Goal: Information Seeking & Learning: Check status

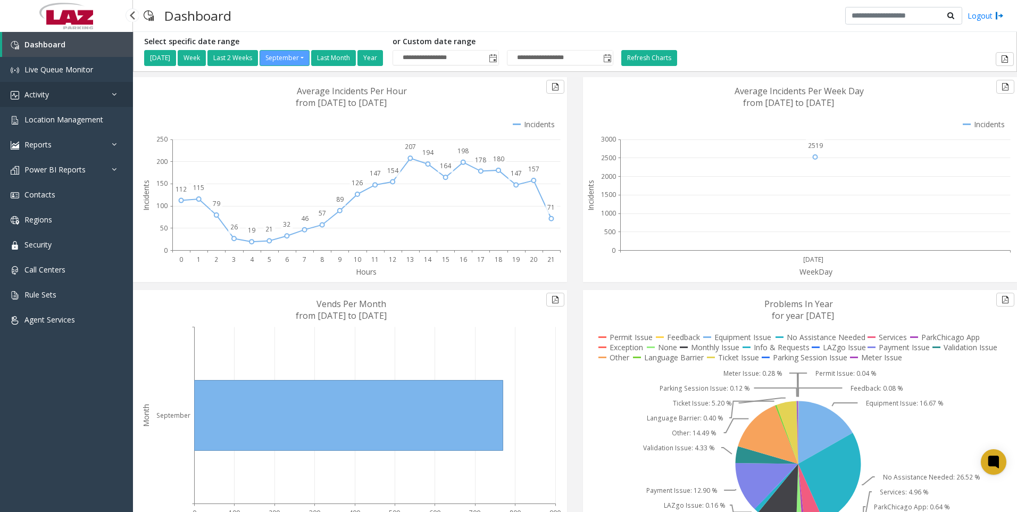
click at [38, 94] on span "Activity" at bounding box center [36, 94] width 24 height 10
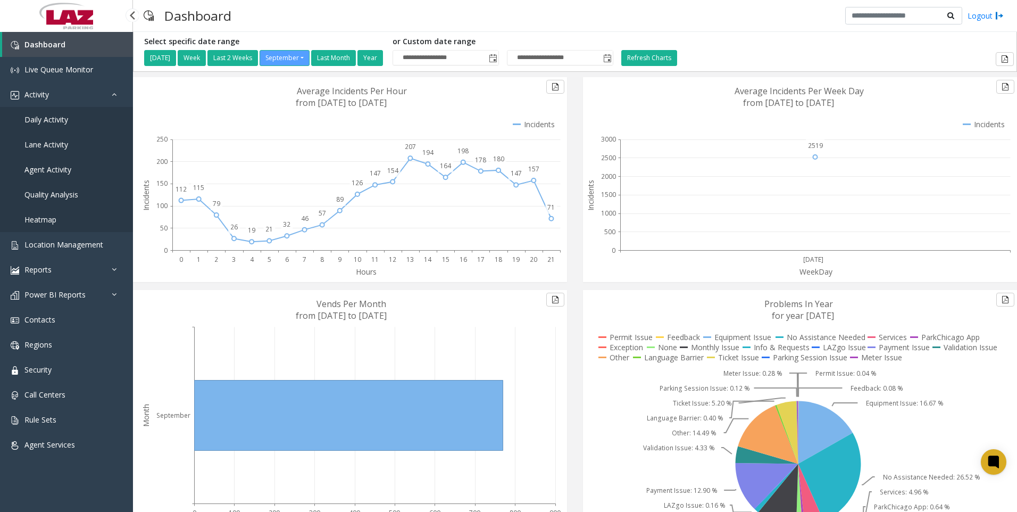
click at [40, 168] on span "Agent Activity" at bounding box center [47, 169] width 47 height 10
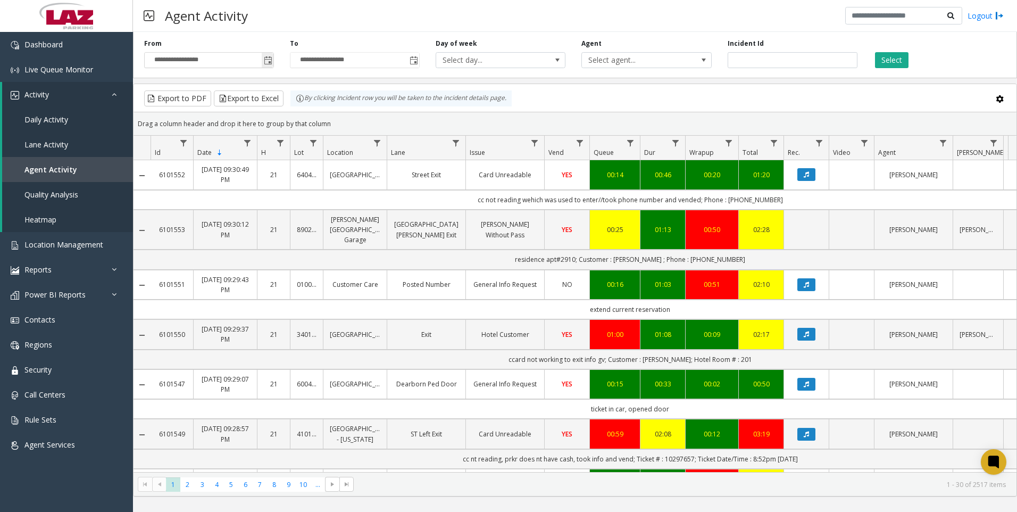
click at [267, 61] on span "Toggle popup" at bounding box center [268, 60] width 9 height 9
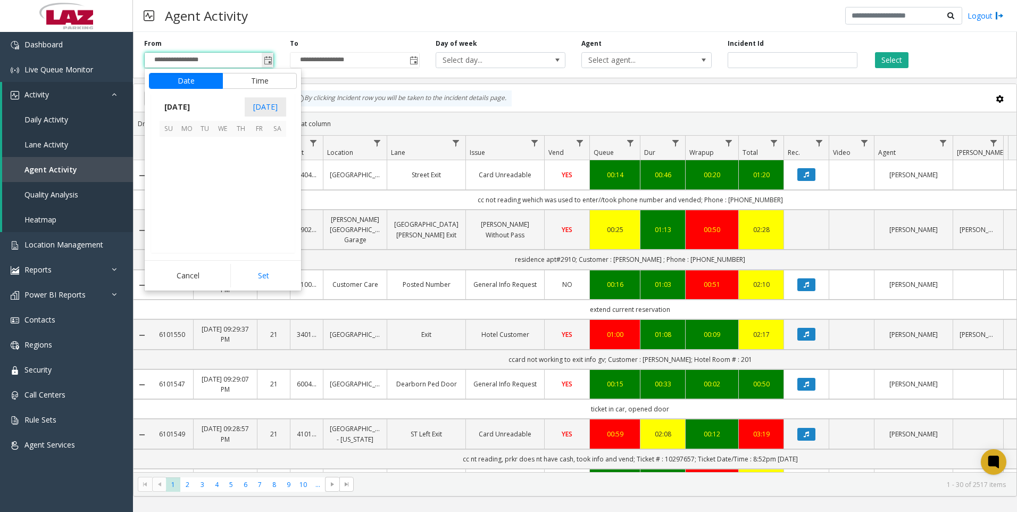
scroll to position [190939, 0]
click at [241, 80] on button "Time" at bounding box center [259, 81] width 74 height 16
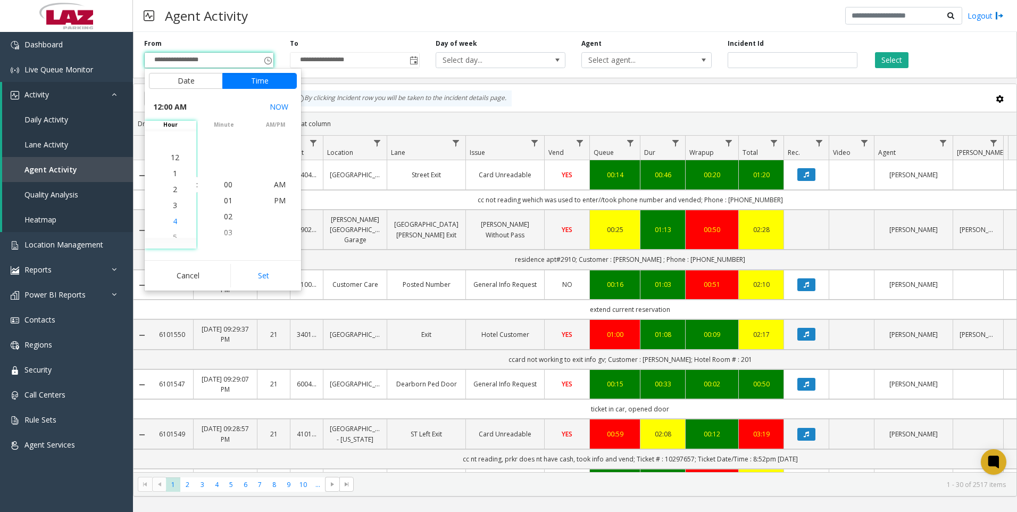
scroll to position [160, 0]
click at [173, 154] on span "8" at bounding box center [175, 152] width 4 height 10
click at [170, 154] on ul "12 1 2 3 4 5 6 7 8 9 10 11 12 1 2 3 4 5 6 7 8 9 10 11" at bounding box center [174, 208] width 37 height 383
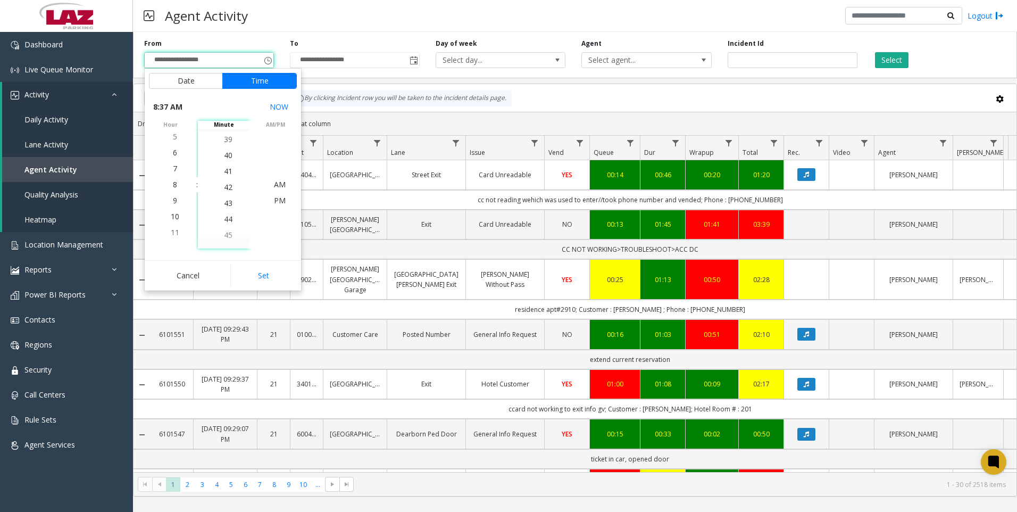
scroll to position [751, 0]
click at [224, 230] on span "50" at bounding box center [228, 232] width 9 height 10
click at [276, 200] on span "PM" at bounding box center [280, 200] width 12 height 10
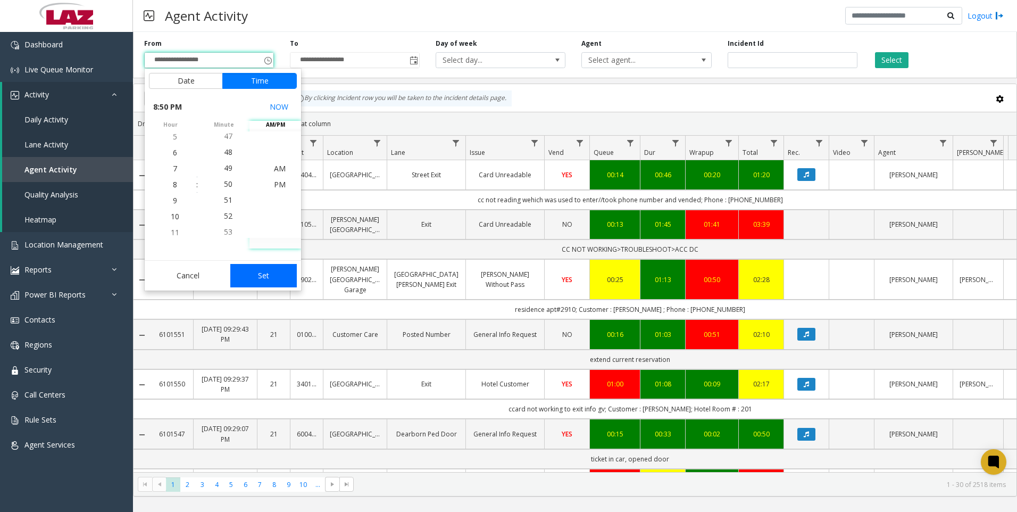
click at [274, 272] on button "Set" at bounding box center [263, 275] width 67 height 23
type input "**********"
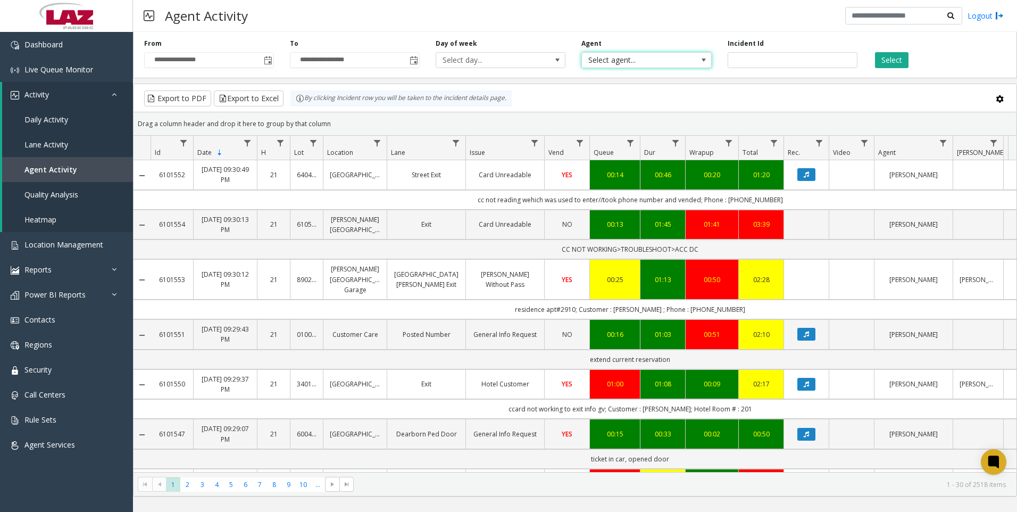
click at [617, 59] on span "Select agent..." at bounding box center [633, 60] width 103 height 15
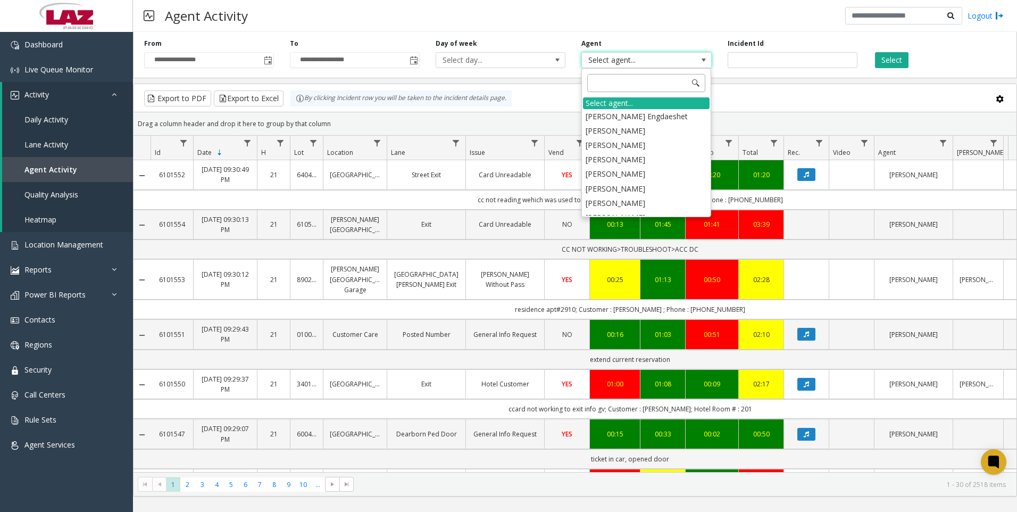
click at [606, 85] on input at bounding box center [646, 83] width 118 height 18
type input "****"
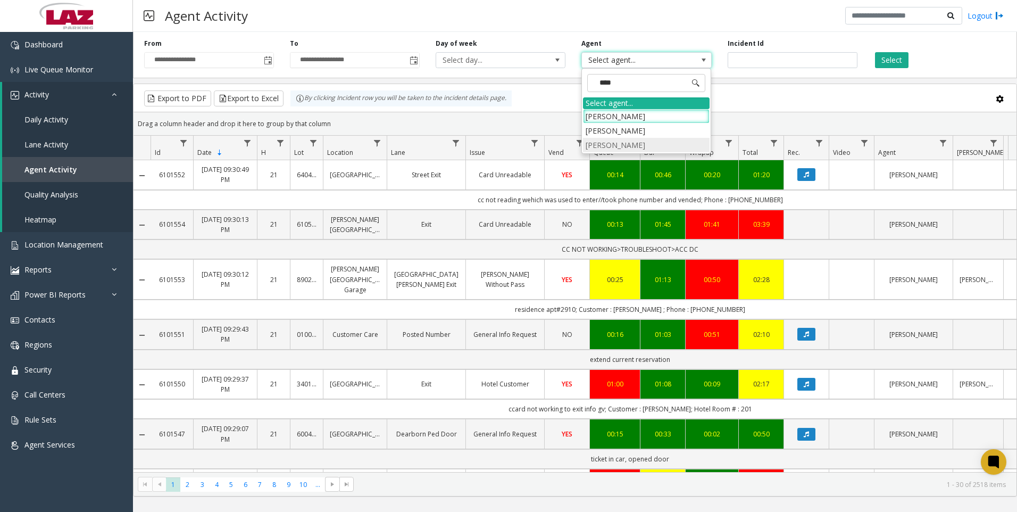
click at [595, 144] on li "[PERSON_NAME]" at bounding box center [646, 145] width 127 height 14
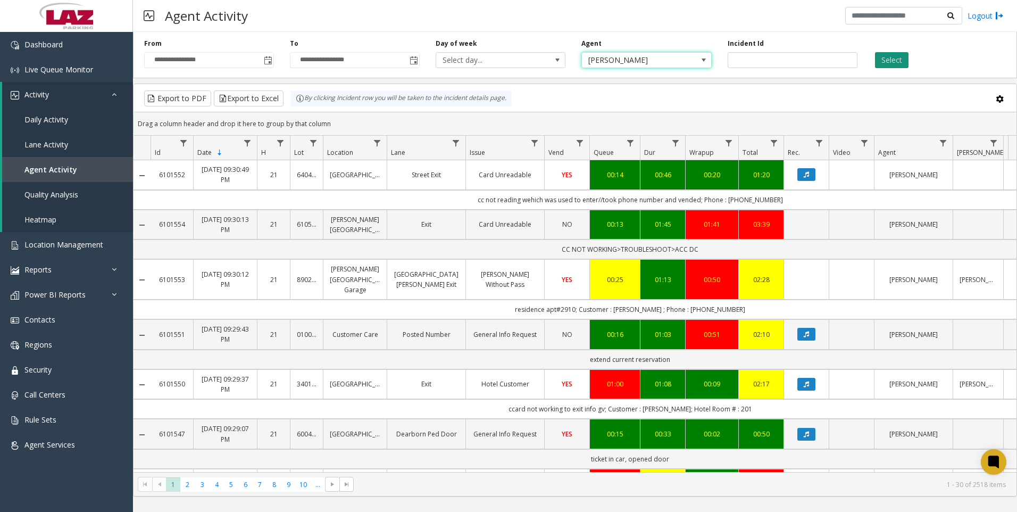
click at [895, 57] on button "Select" at bounding box center [892, 60] width 34 height 16
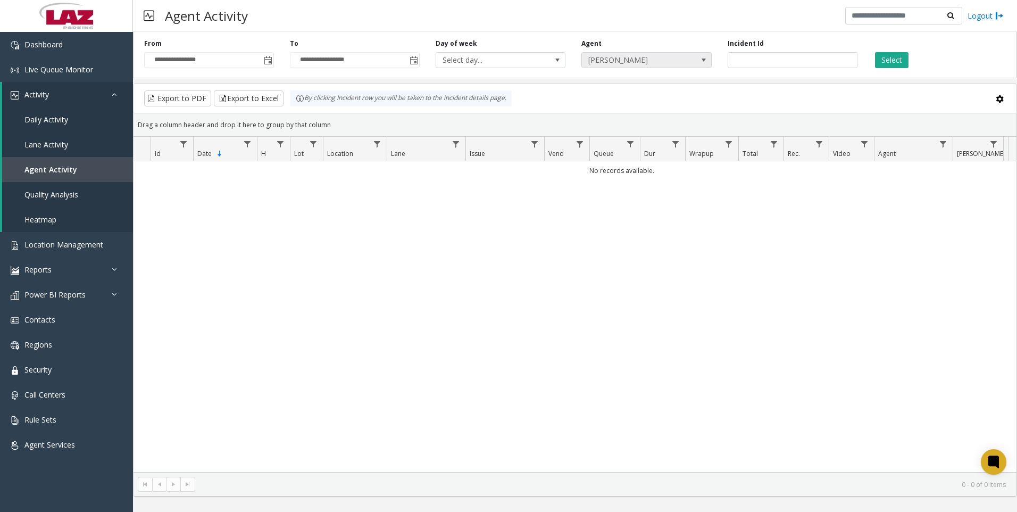
click at [705, 60] on span at bounding box center [704, 60] width 9 height 9
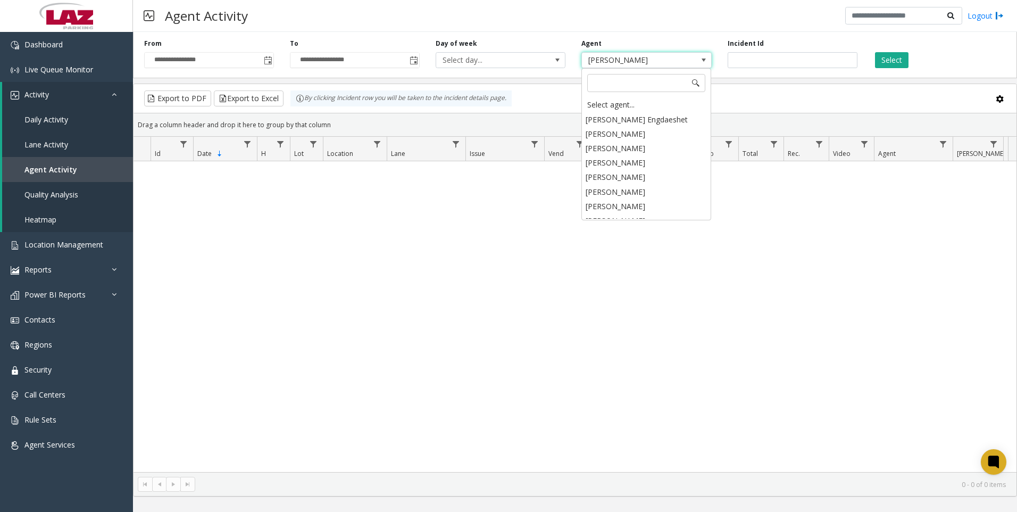
scroll to position [4379, 0]
click at [608, 82] on input at bounding box center [646, 83] width 118 height 18
type input "****"
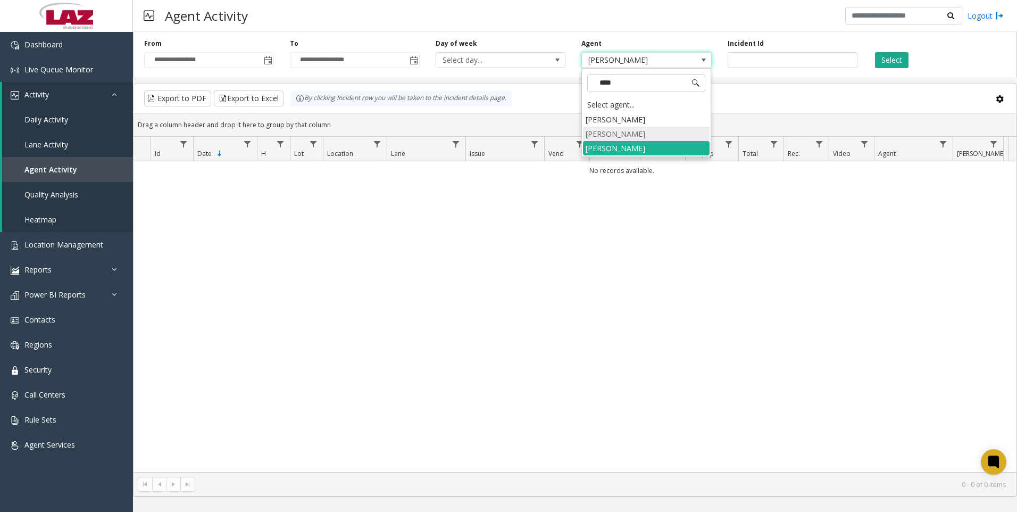
click at [604, 135] on li "[PERSON_NAME]" at bounding box center [646, 134] width 127 height 14
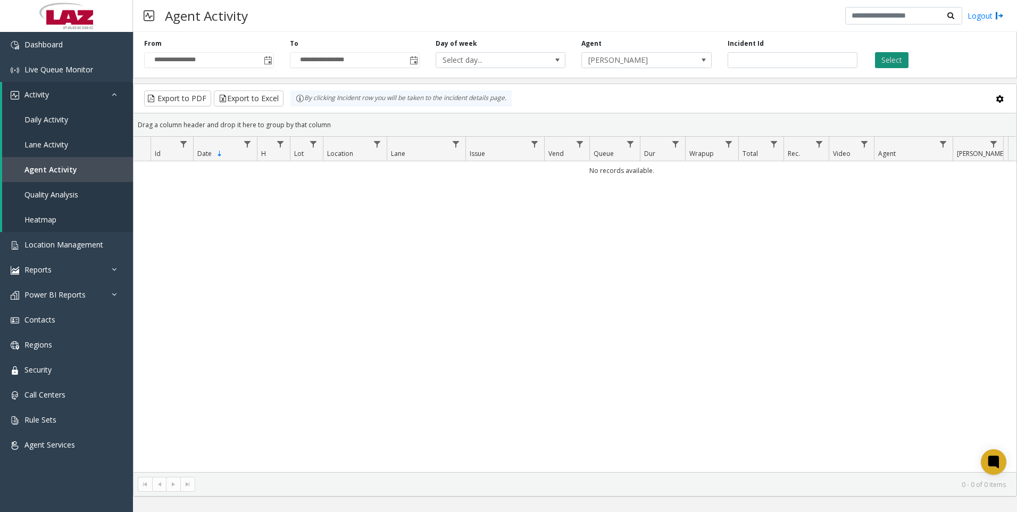
click at [888, 55] on button "Select" at bounding box center [892, 60] width 34 height 16
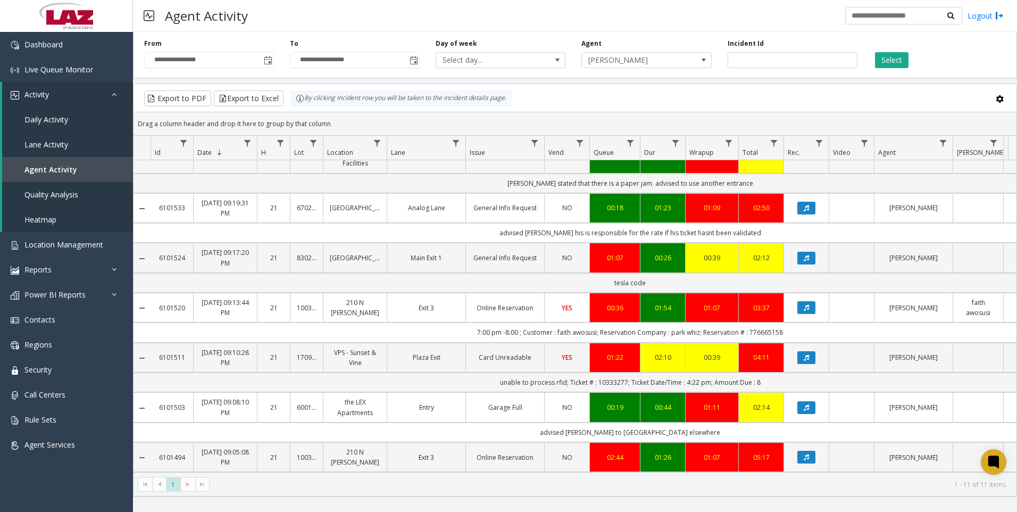
scroll to position [234, 0]
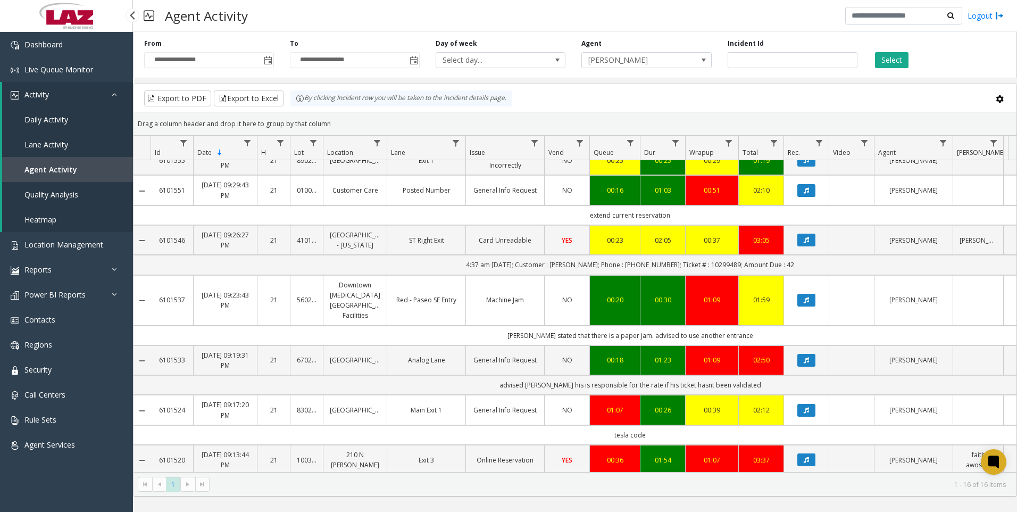
click at [43, 90] on span "Activity" at bounding box center [36, 94] width 24 height 10
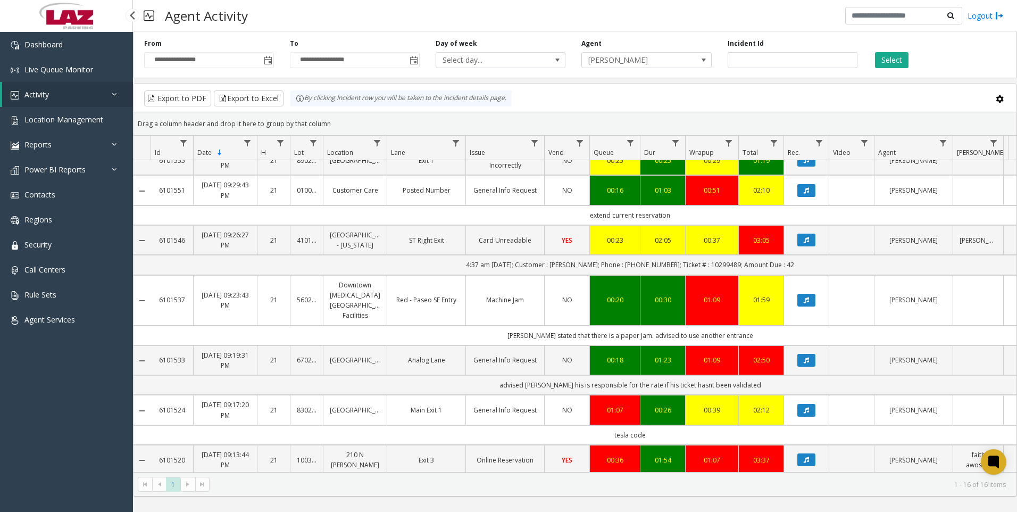
click at [43, 90] on span "Activity" at bounding box center [36, 94] width 24 height 10
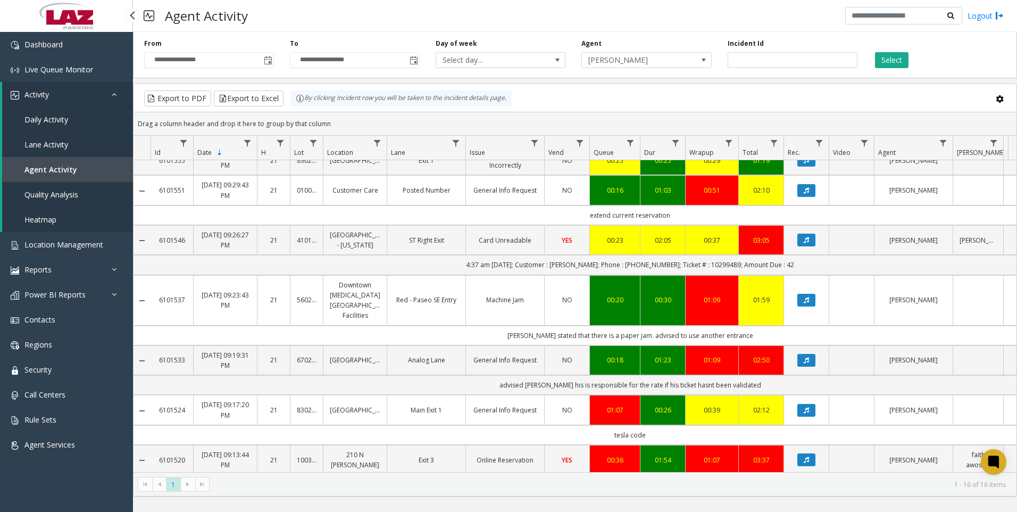
click at [45, 113] on link "Daily Activity" at bounding box center [67, 119] width 131 height 25
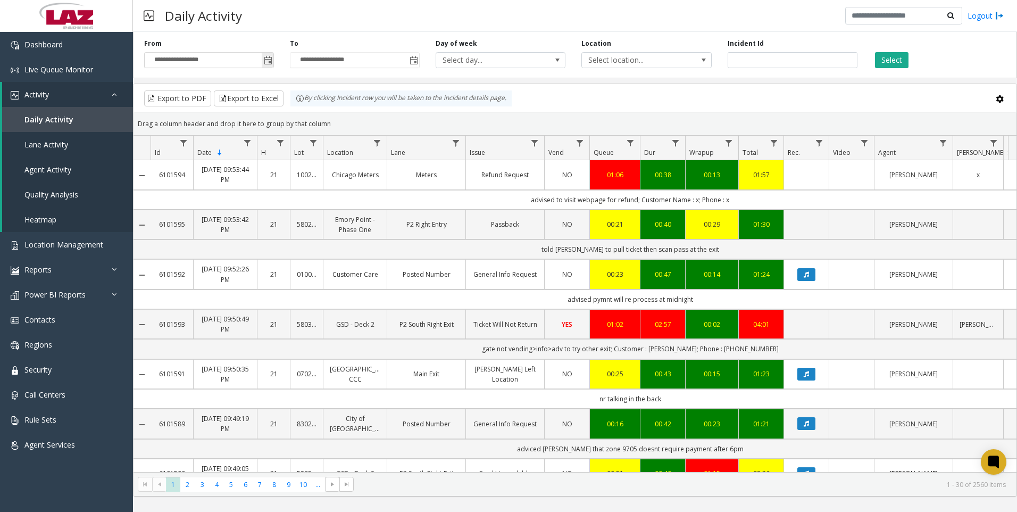
click at [268, 62] on span "Toggle popup" at bounding box center [268, 60] width 9 height 9
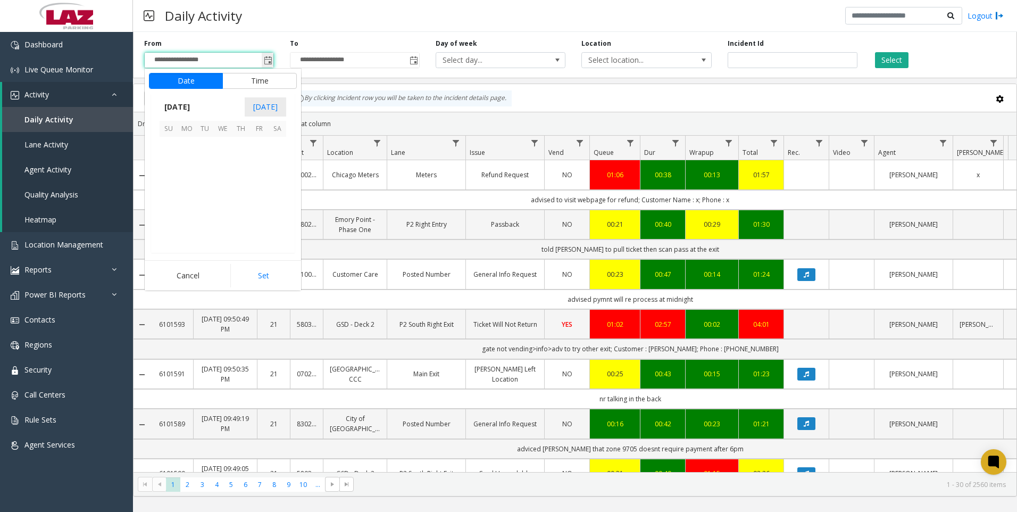
scroll to position [190939, 0]
click at [259, 80] on button "Time" at bounding box center [259, 81] width 74 height 16
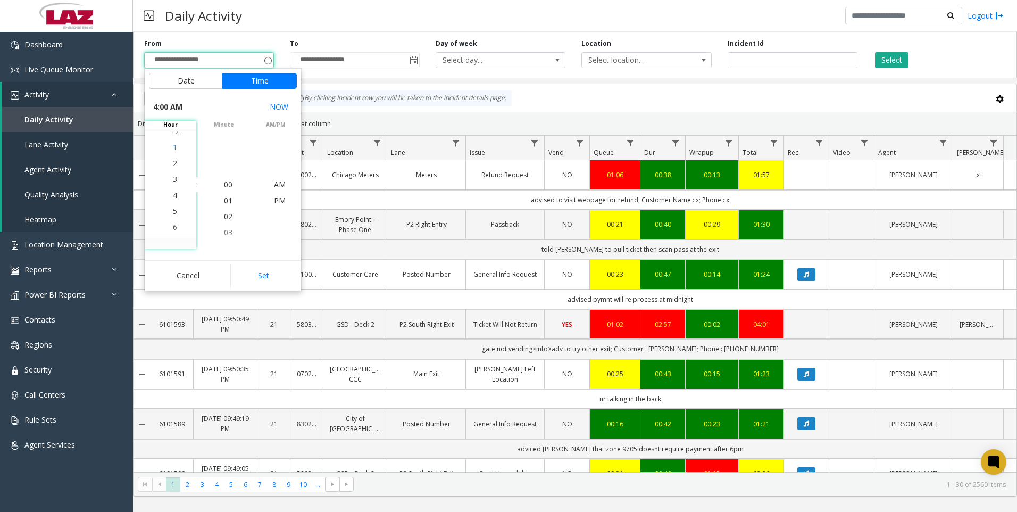
scroll to position [64, 0]
click at [168, 183] on li "4" at bounding box center [174, 185] width 37 height 16
click at [173, 183] on span "4" at bounding box center [175, 184] width 4 height 10
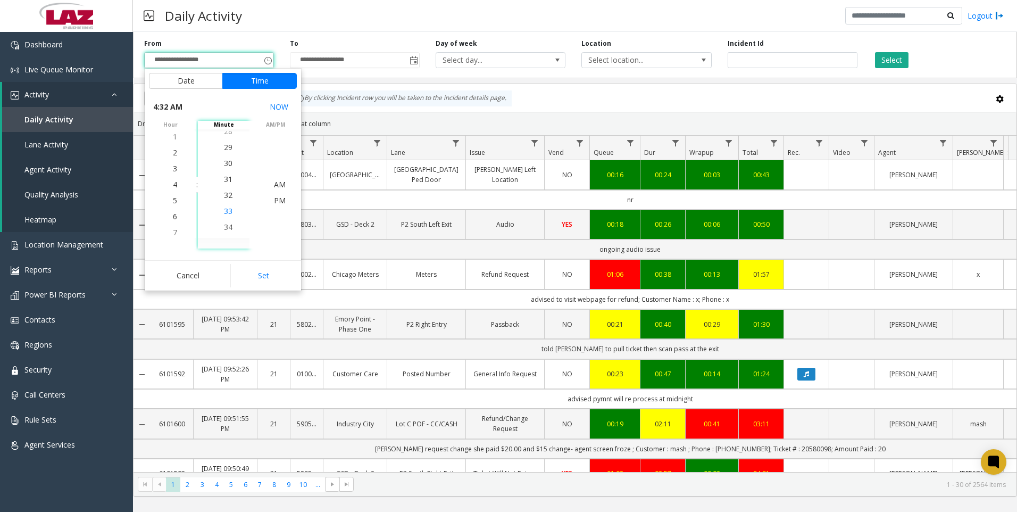
scroll to position [511, 0]
click at [224, 151] on span "30" at bounding box center [228, 152] width 9 height 10
click at [274, 198] on span "PM" at bounding box center [280, 200] width 12 height 10
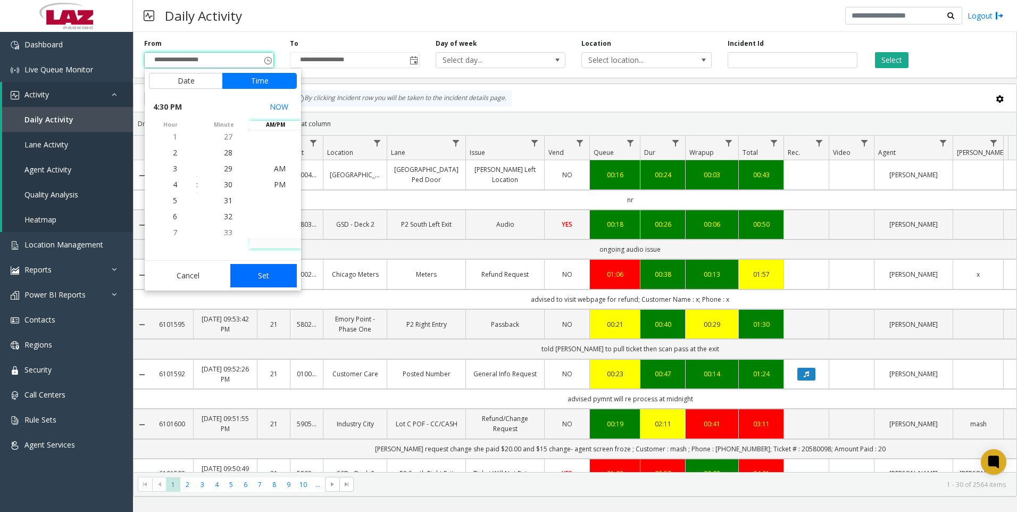
click at [264, 271] on button "Set" at bounding box center [263, 275] width 67 height 23
type input "**********"
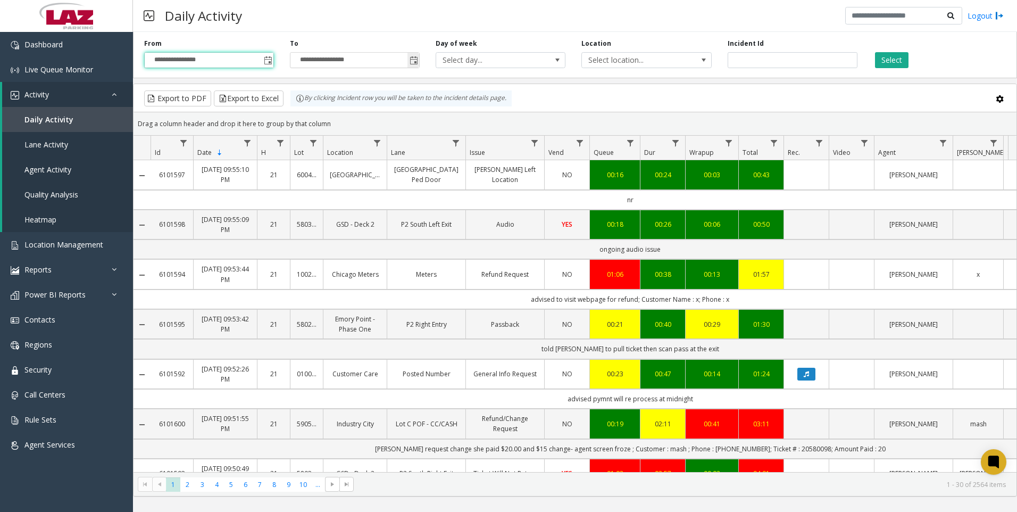
click at [414, 59] on span "Toggle popup" at bounding box center [414, 60] width 9 height 9
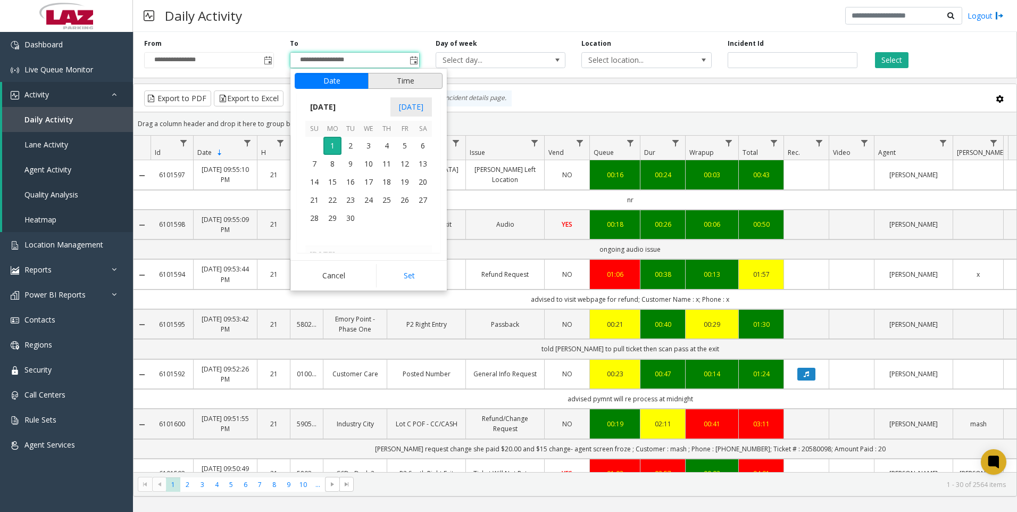
click at [385, 79] on button "Time" at bounding box center [405, 81] width 74 height 16
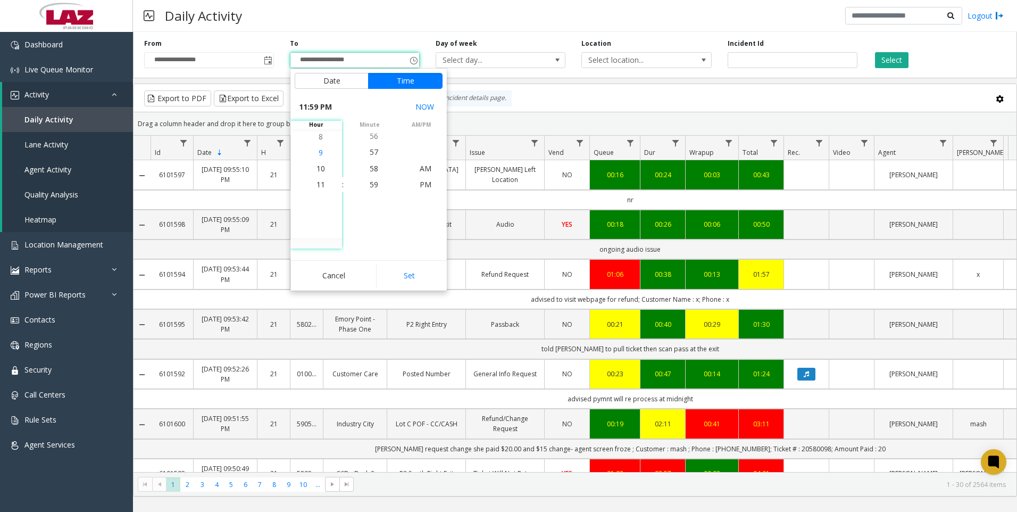
click at [319, 152] on span "9" at bounding box center [321, 152] width 4 height 10
click at [374, 183] on span "59" at bounding box center [374, 184] width 9 height 10
click at [420, 182] on span "PM" at bounding box center [426, 184] width 12 height 10
click at [414, 274] on button "Set" at bounding box center [409, 275] width 67 height 23
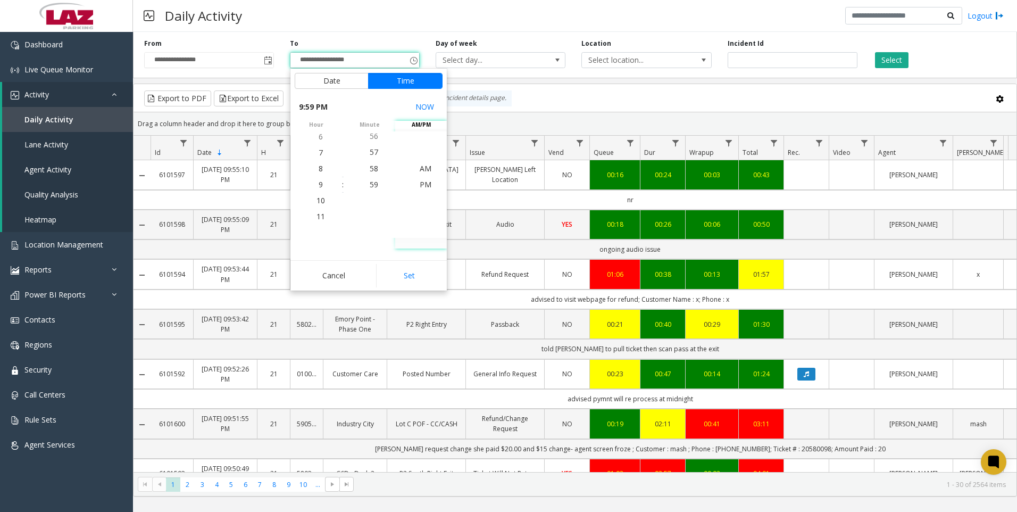
type input "**********"
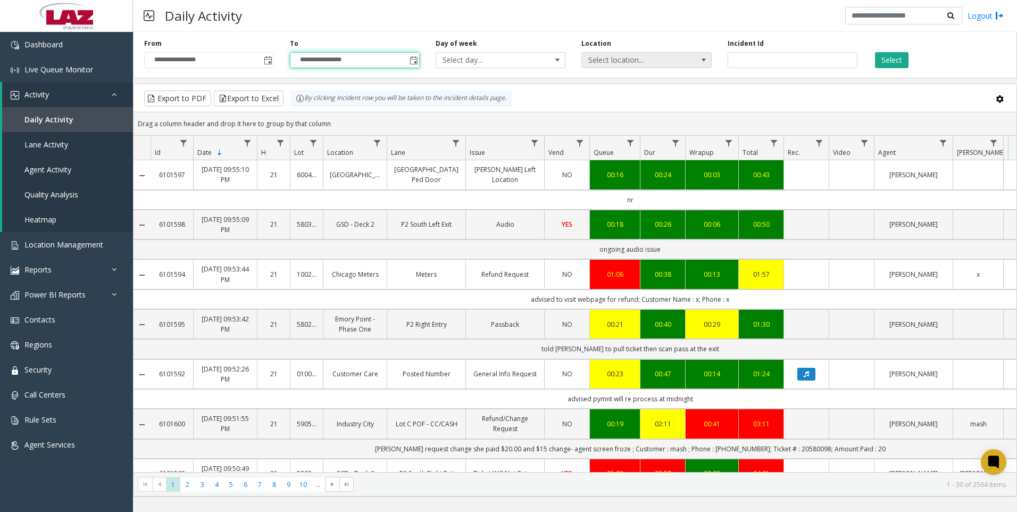
click at [643, 62] on span "Select location..." at bounding box center [633, 60] width 103 height 15
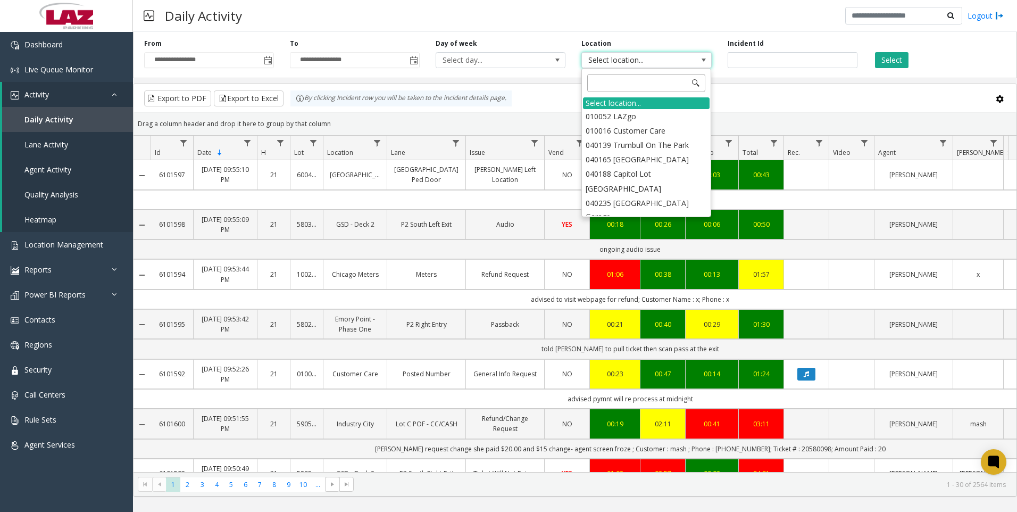
click at [597, 84] on input at bounding box center [646, 83] width 118 height 18
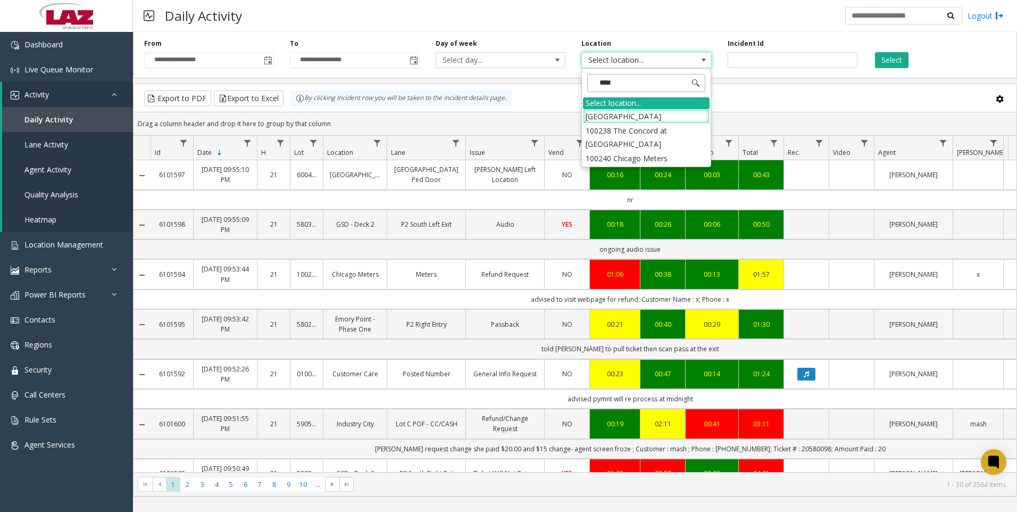
type input "*****"
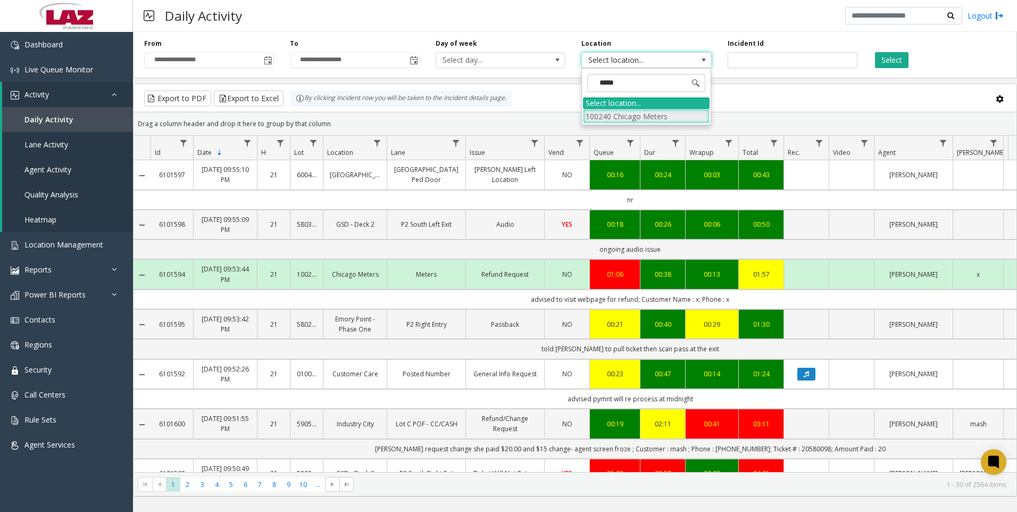
click at [600, 114] on li "100240 Chicago Meters" at bounding box center [646, 116] width 127 height 14
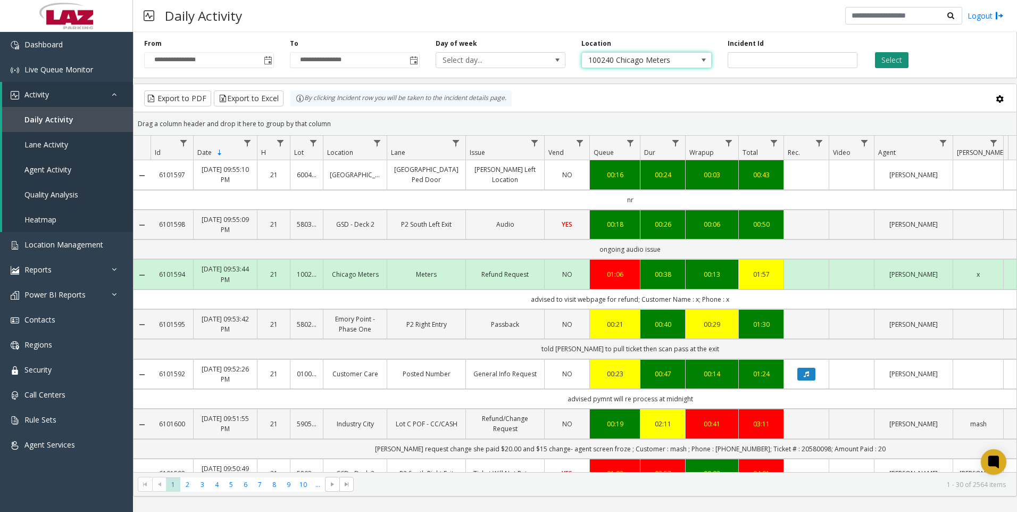
click at [896, 57] on button "Select" at bounding box center [892, 60] width 34 height 16
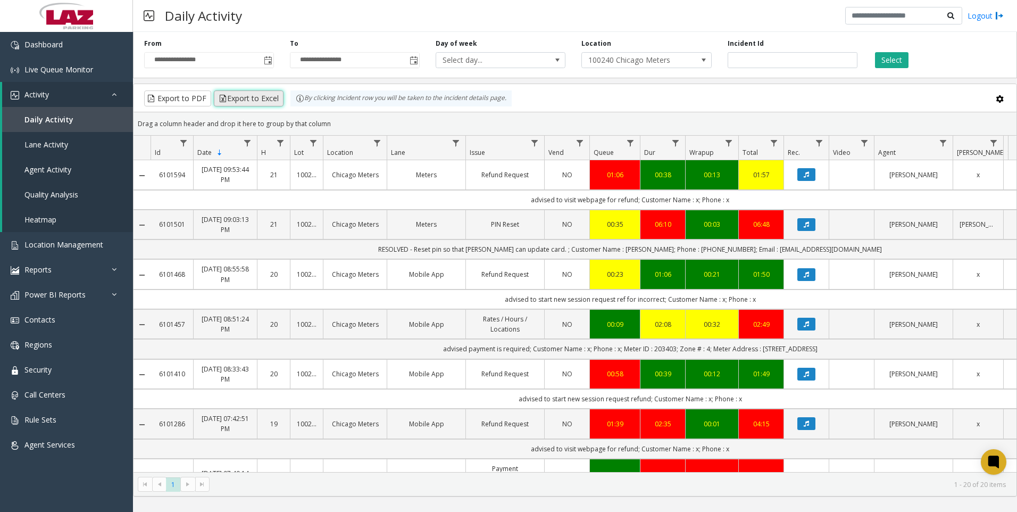
click at [259, 96] on button "Export to Excel" at bounding box center [249, 98] width 70 height 16
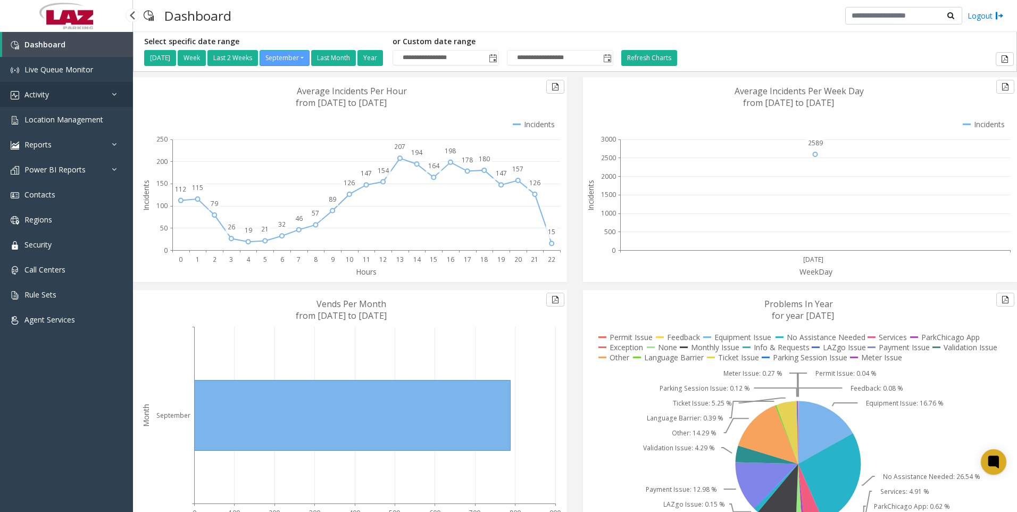
click at [36, 92] on span "Activity" at bounding box center [36, 94] width 24 height 10
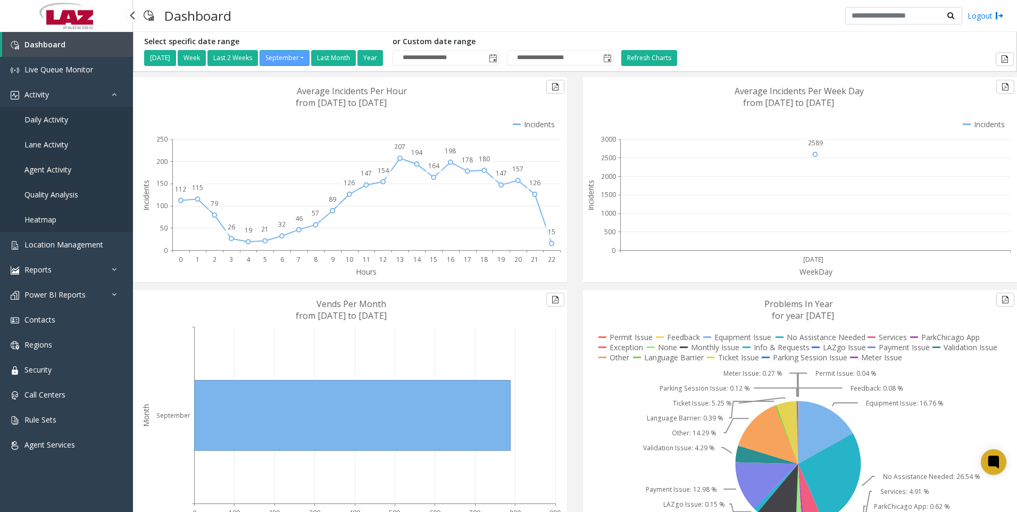
click at [38, 114] on span "Daily Activity" at bounding box center [46, 119] width 44 height 10
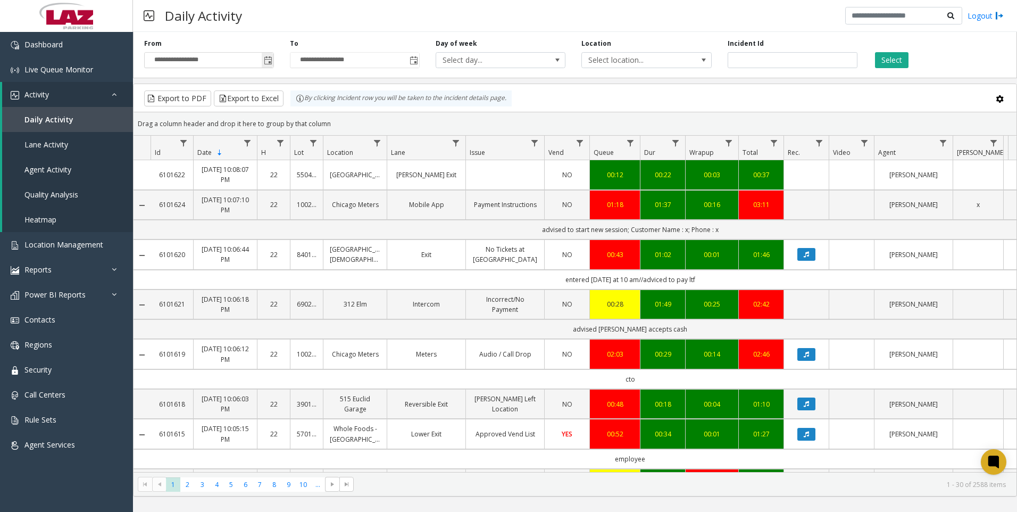
click at [268, 58] on span "Toggle popup" at bounding box center [268, 60] width 9 height 9
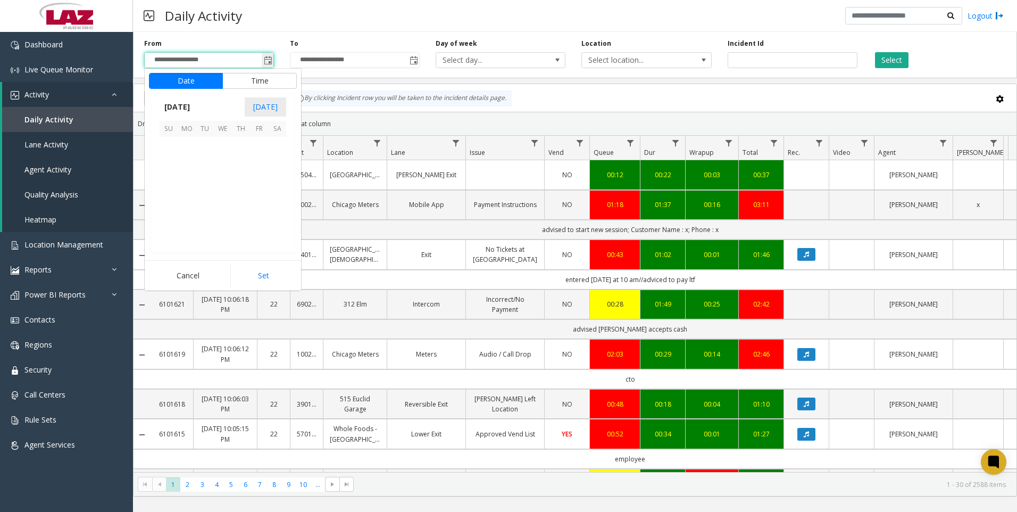
scroll to position [190939, 0]
click at [262, 81] on button "Time" at bounding box center [259, 81] width 74 height 16
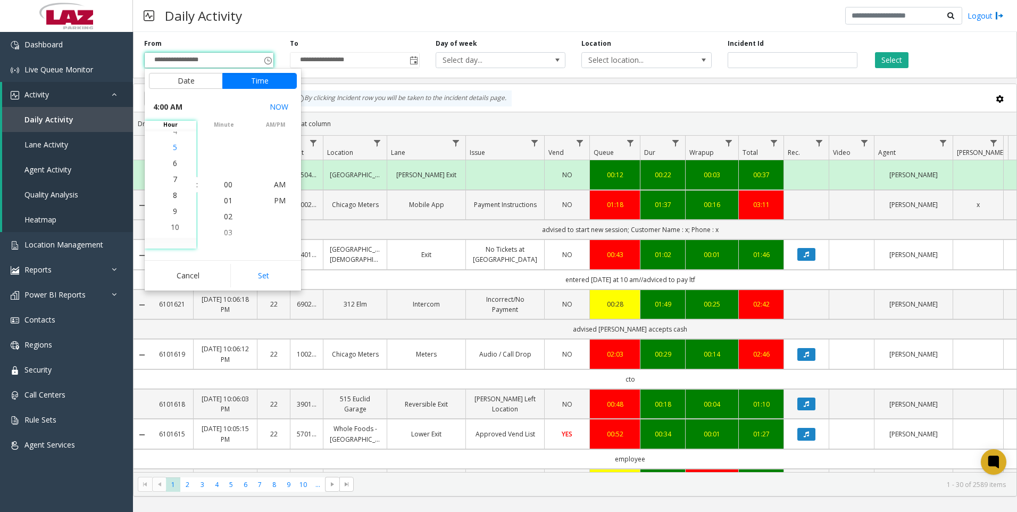
scroll to position [128, 0]
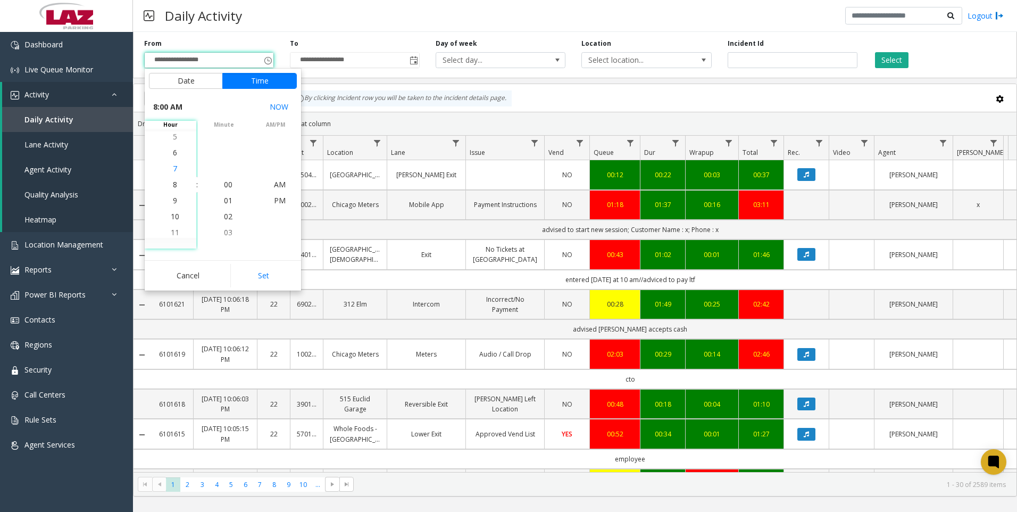
click at [173, 168] on span "7" at bounding box center [175, 168] width 4 height 10
click at [225, 185] on span "00" at bounding box center [228, 184] width 9 height 10
click at [280, 201] on span "PM" at bounding box center [280, 200] width 12 height 10
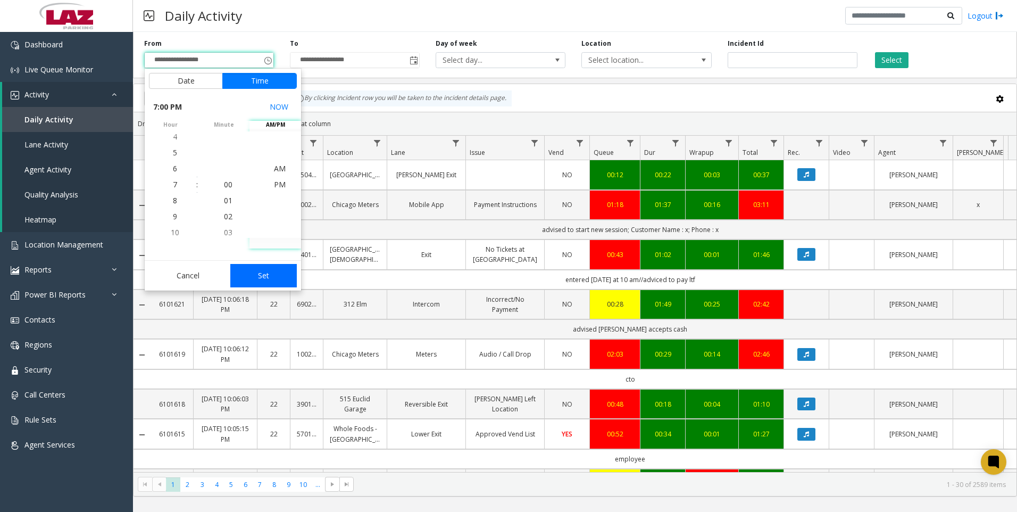
click at [269, 273] on button "Set" at bounding box center [263, 275] width 67 height 23
type input "**********"
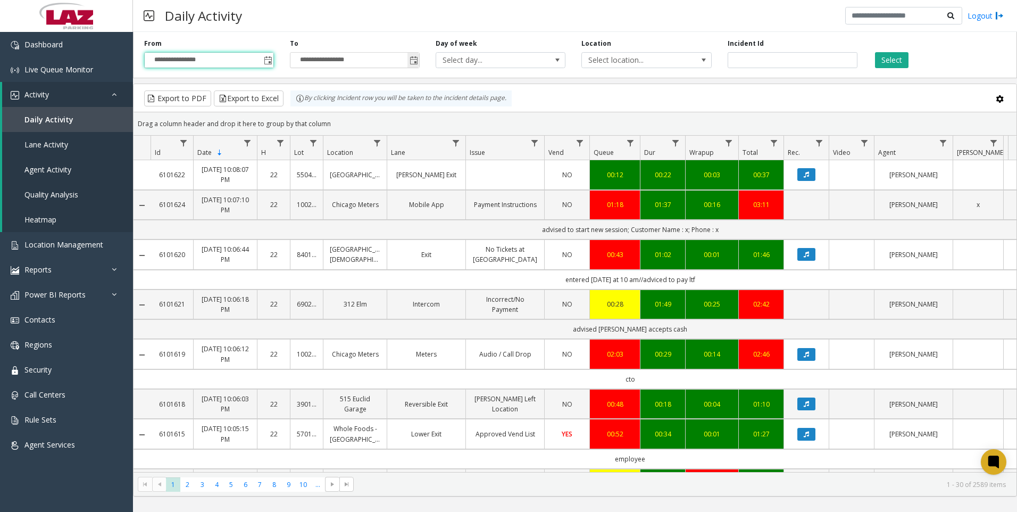
click at [415, 61] on span "Toggle popup" at bounding box center [414, 60] width 9 height 9
click at [415, 59] on span "Toggle popup" at bounding box center [414, 60] width 9 height 9
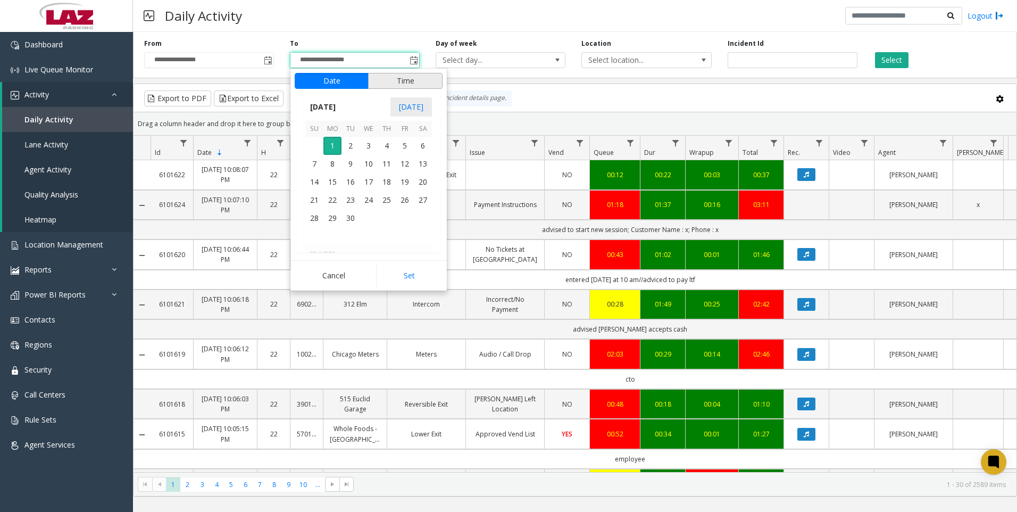
click at [385, 80] on button "Time" at bounding box center [405, 81] width 74 height 16
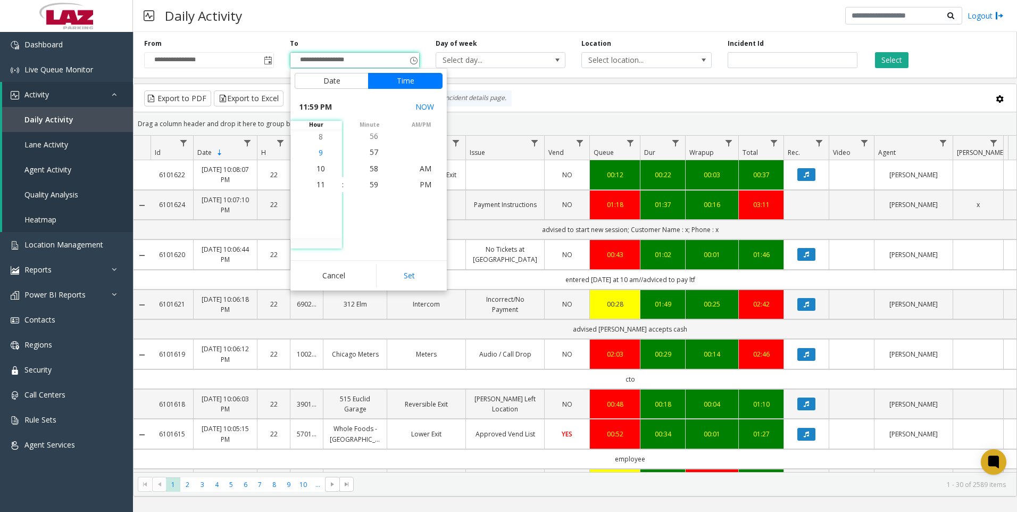
click at [319, 150] on span "9" at bounding box center [321, 152] width 4 height 10
click at [372, 182] on span "59" at bounding box center [374, 184] width 9 height 10
click at [423, 183] on span "PM" at bounding box center [426, 184] width 12 height 10
click at [420, 278] on button "Set" at bounding box center [409, 275] width 67 height 23
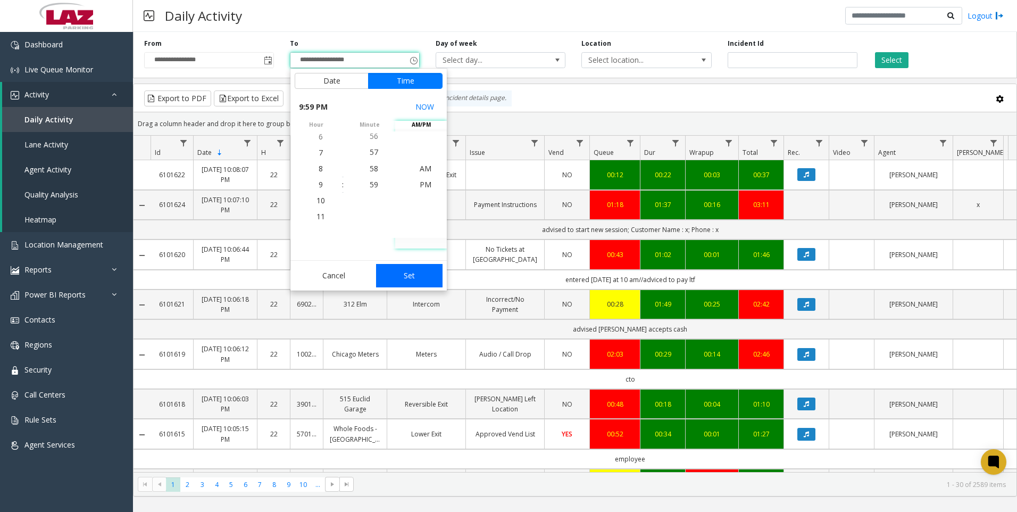
type input "**********"
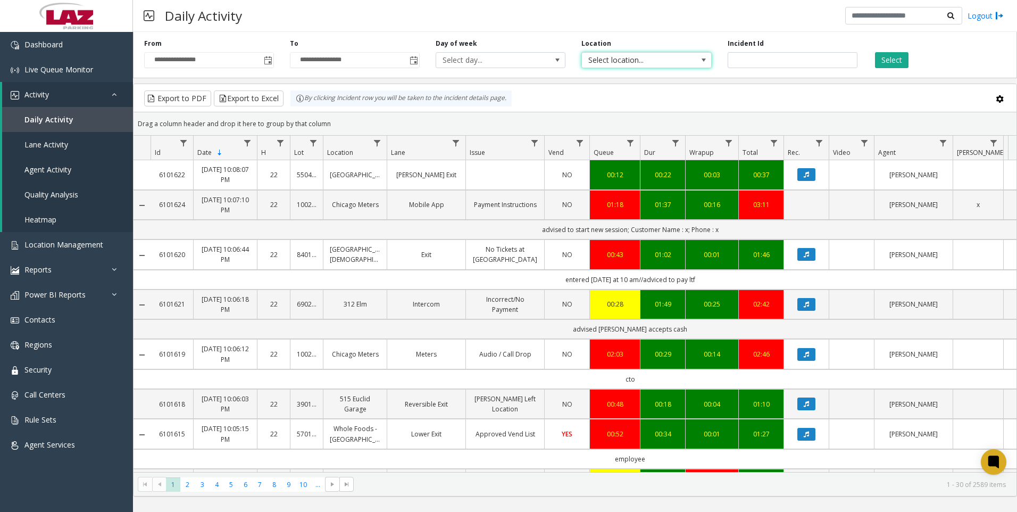
click at [615, 61] on span "Select location..." at bounding box center [633, 60] width 103 height 15
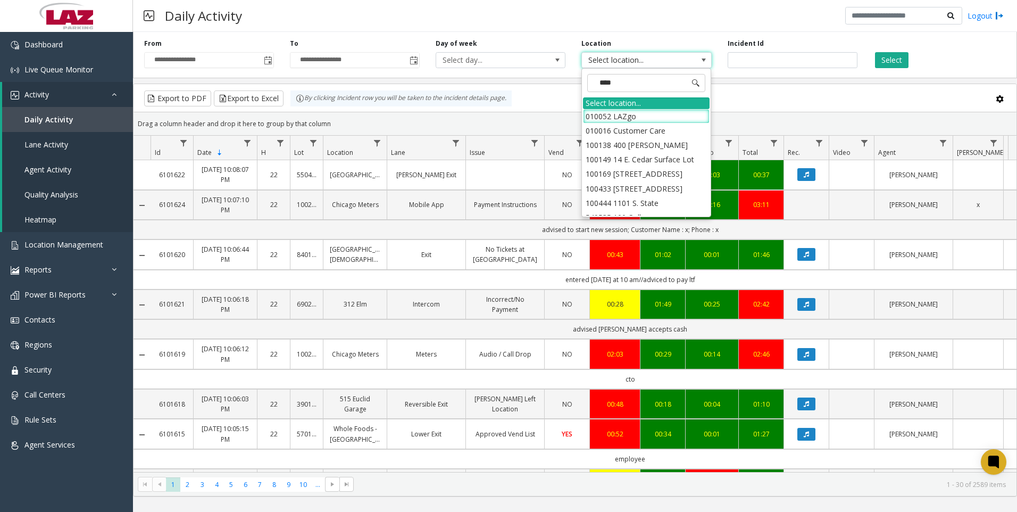
type input "*****"
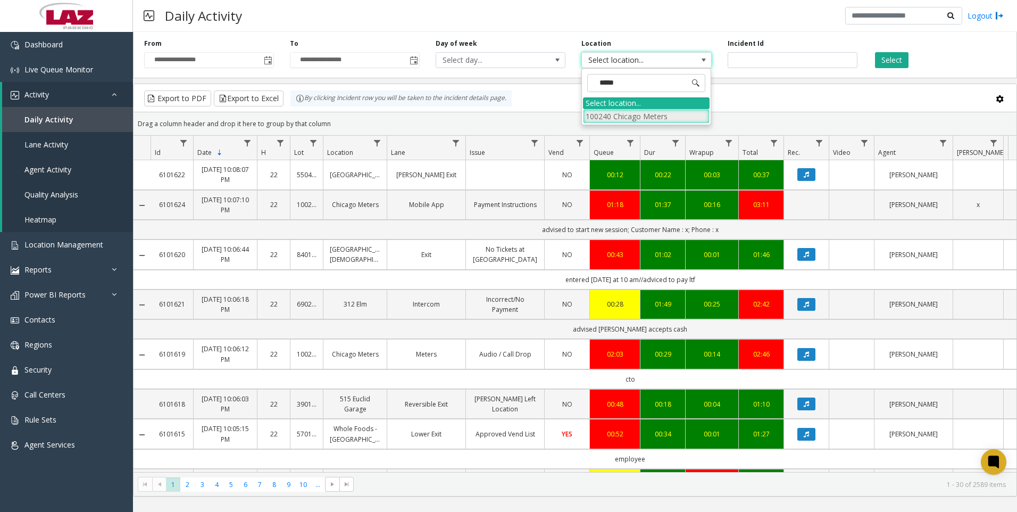
click at [599, 116] on li "100240 Chicago Meters" at bounding box center [646, 116] width 127 height 14
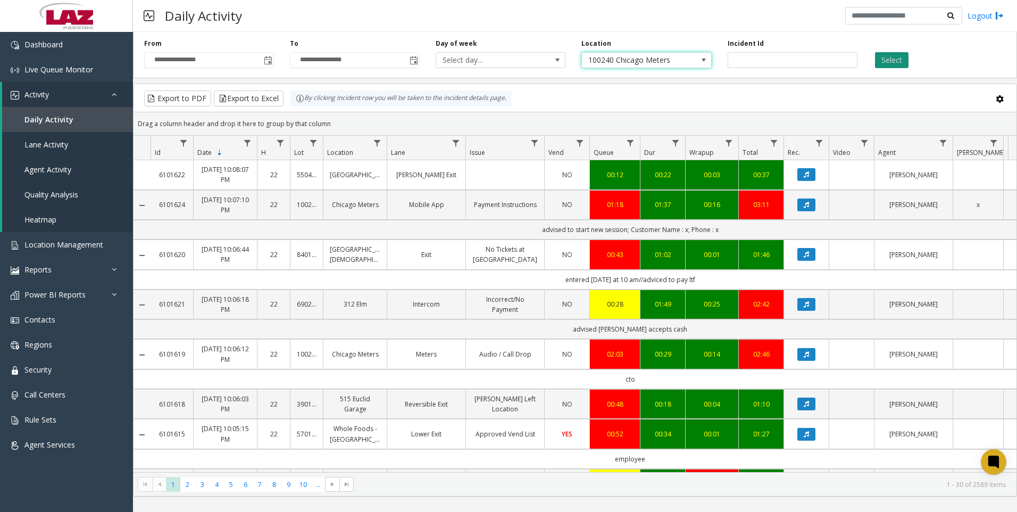
click at [899, 59] on button "Select" at bounding box center [892, 60] width 34 height 16
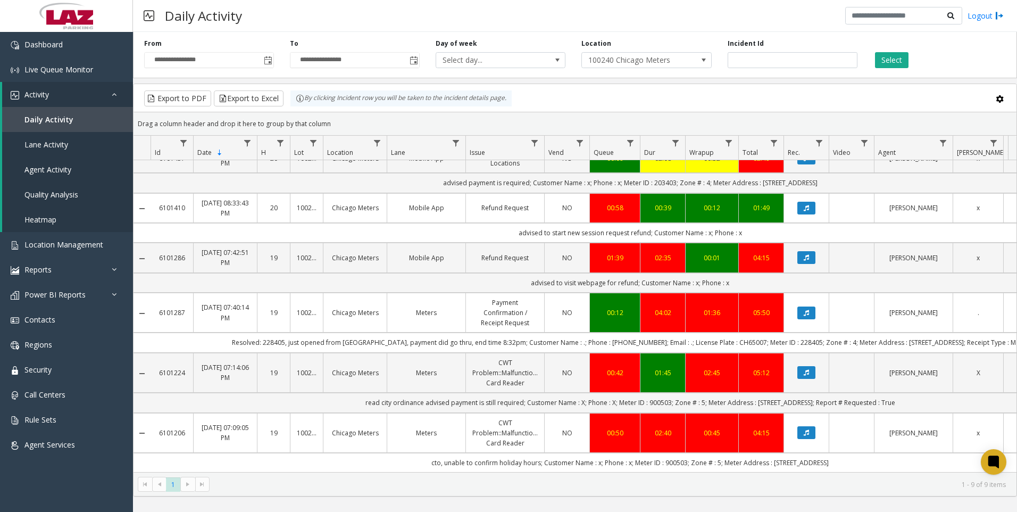
scroll to position [174, 0]
click at [704, 60] on span at bounding box center [704, 60] width 9 height 9
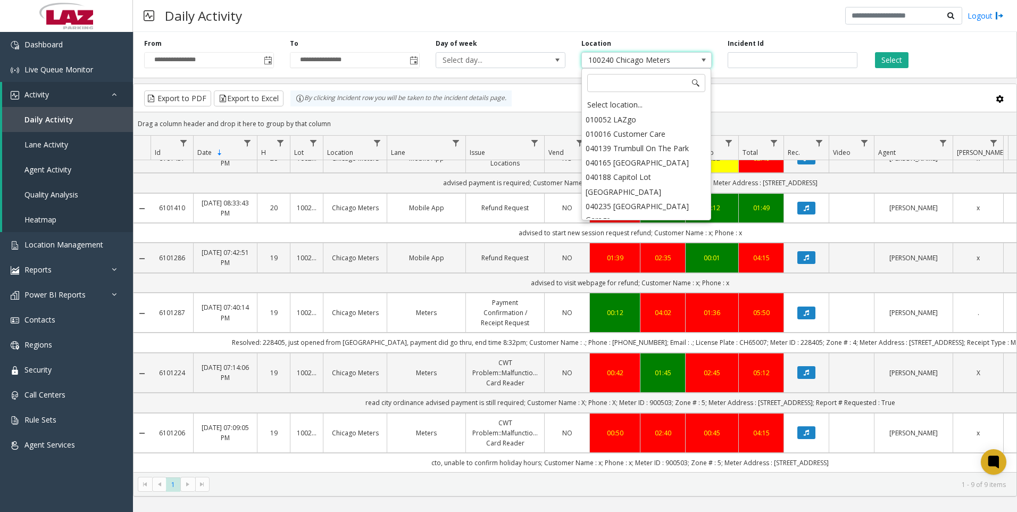
scroll to position [9373, 0]
click at [616, 103] on div "Select location..." at bounding box center [646, 104] width 127 height 15
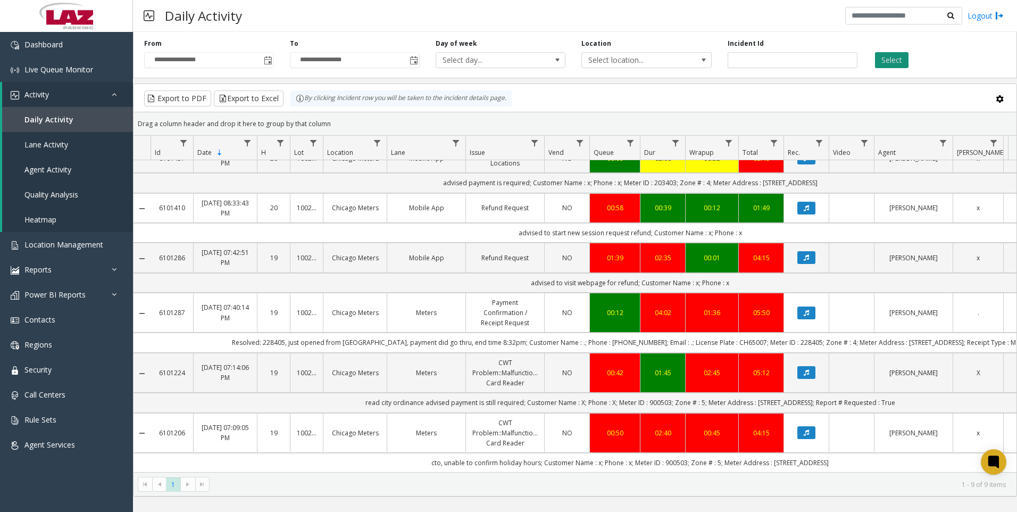
click at [895, 55] on button "Select" at bounding box center [892, 60] width 34 height 16
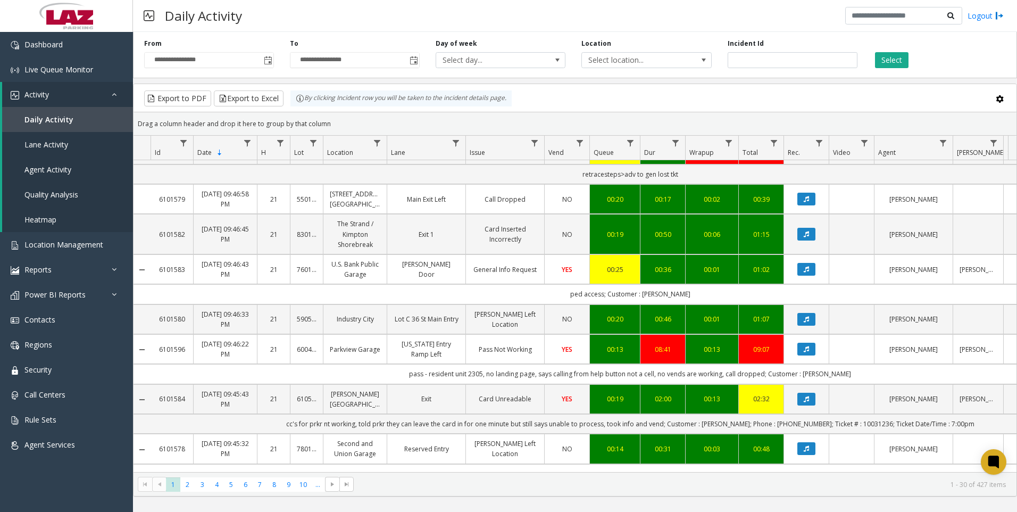
scroll to position [1151, 0]
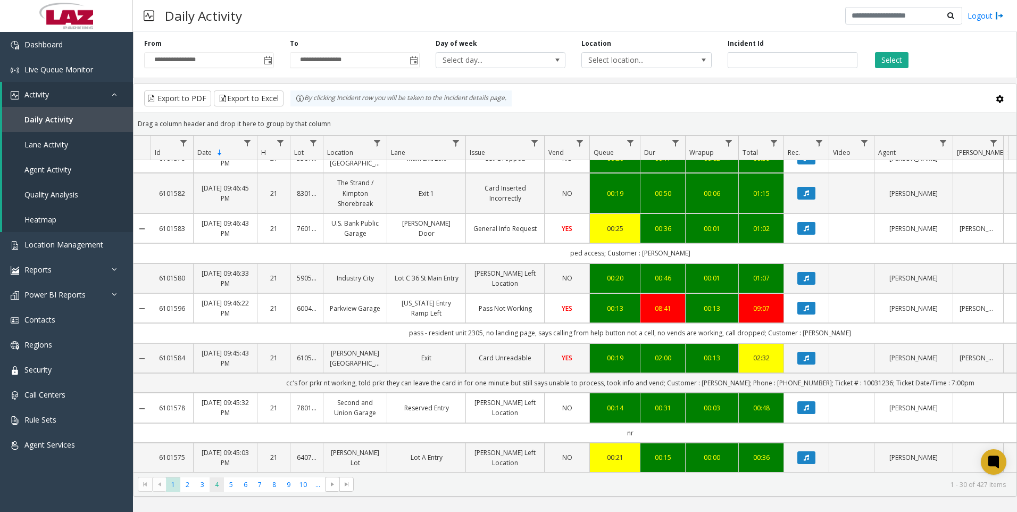
click at [215, 485] on span "4" at bounding box center [217, 484] width 14 height 14
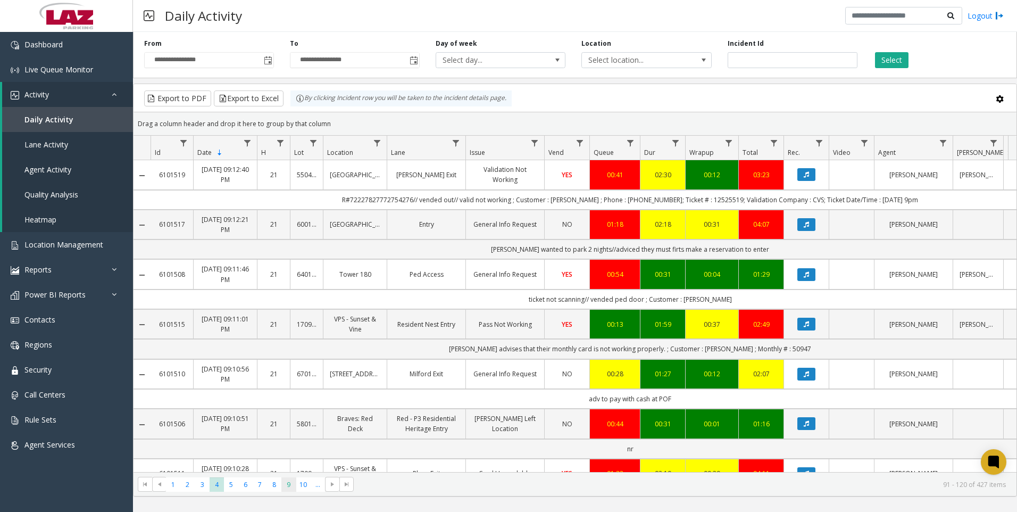
click at [288, 486] on span "9" at bounding box center [288, 484] width 14 height 14
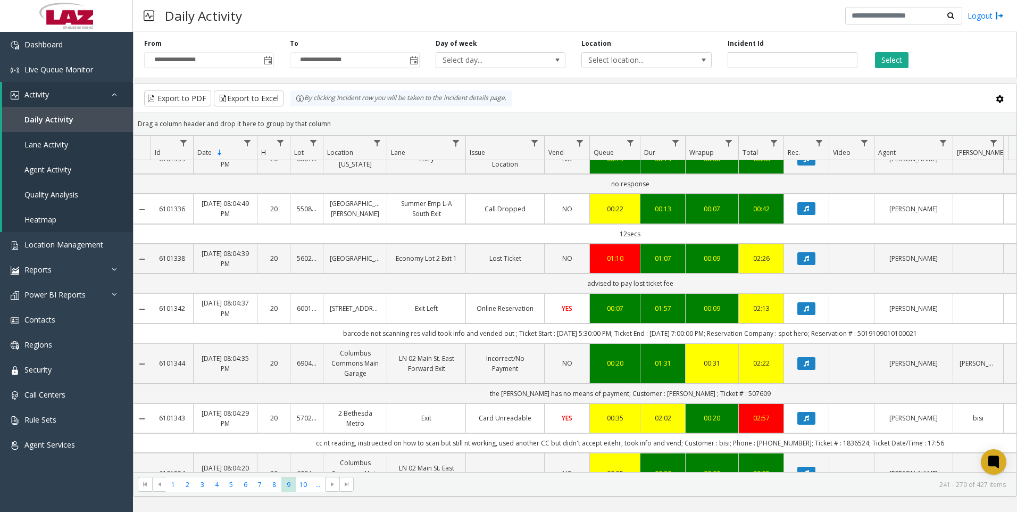
scroll to position [1112, 0]
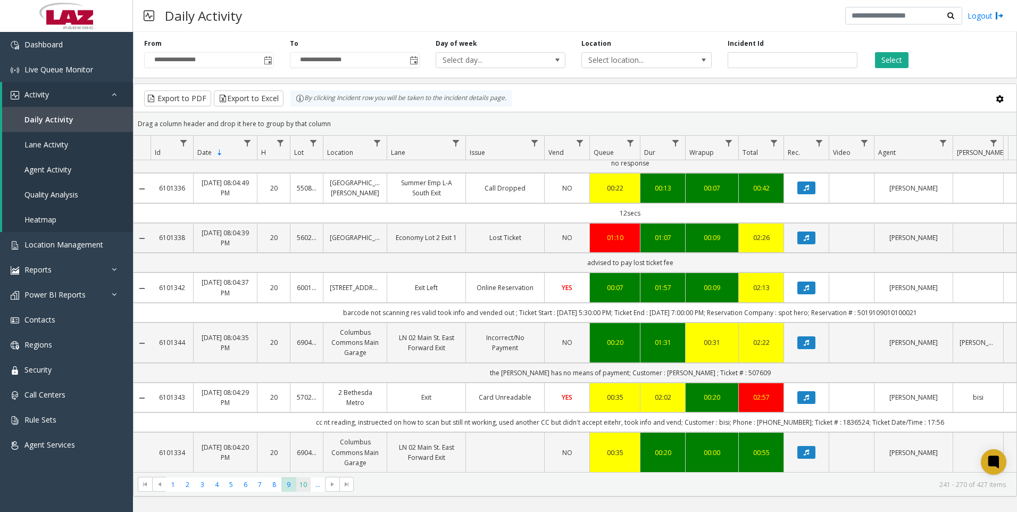
click at [304, 485] on span "10" at bounding box center [303, 484] width 14 height 14
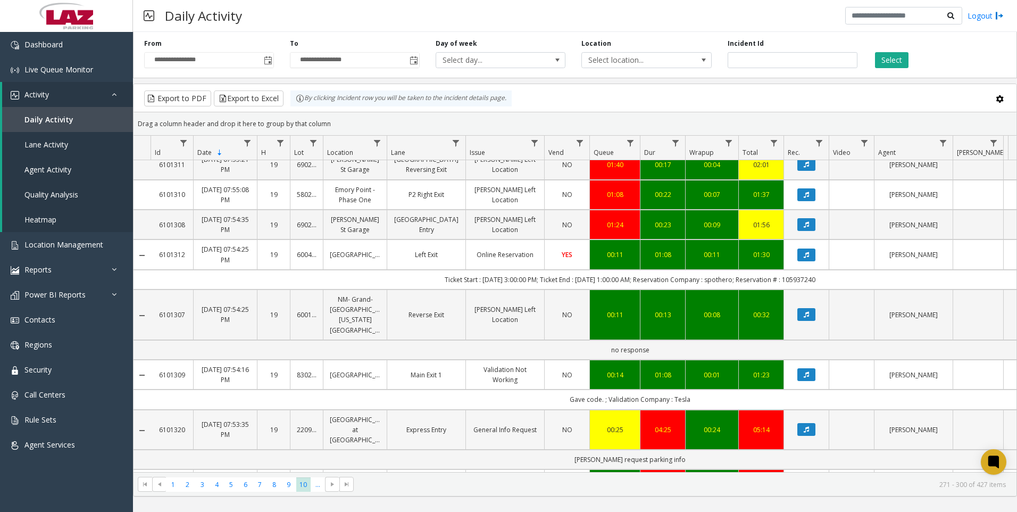
scroll to position [1032, 0]
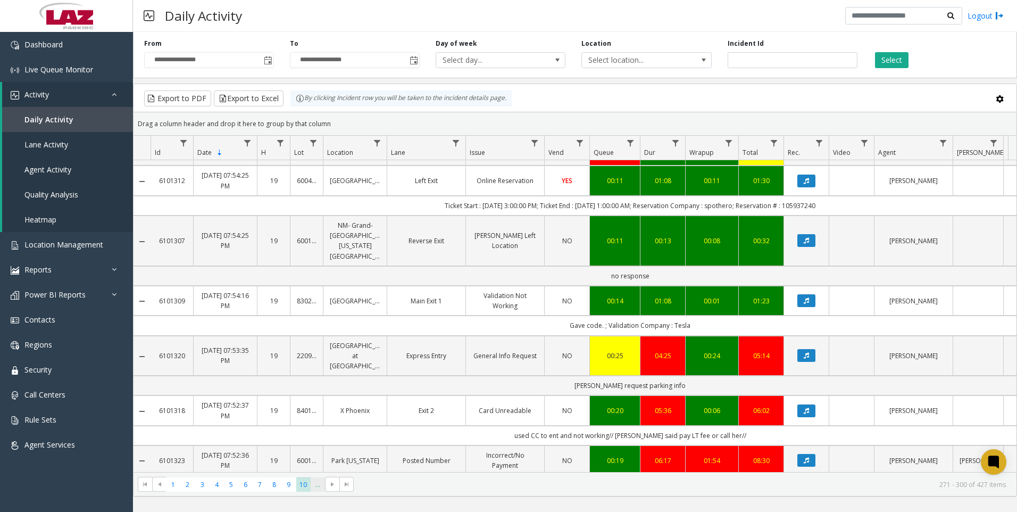
click at [315, 486] on span "..." at bounding box center [318, 484] width 14 height 14
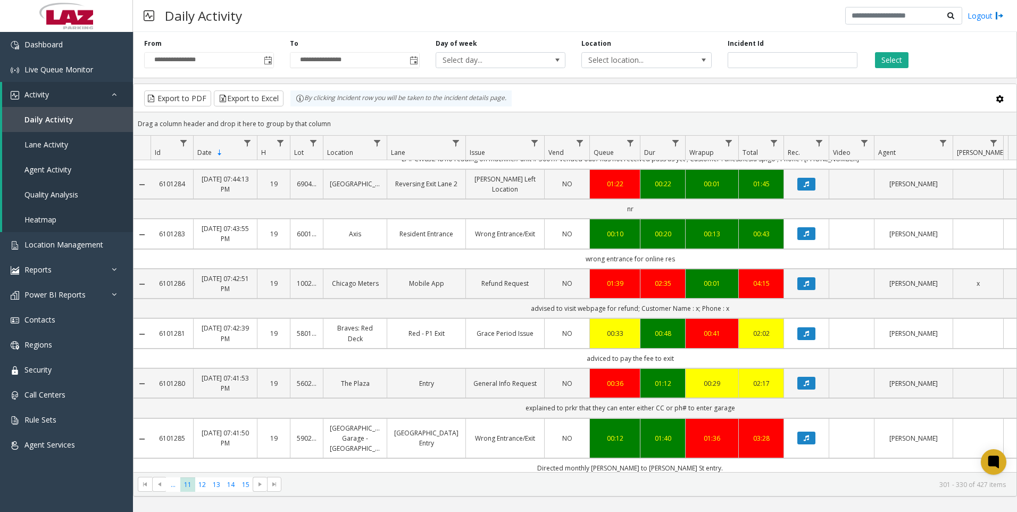
scroll to position [692, 0]
